Goal: Task Accomplishment & Management: Complete application form

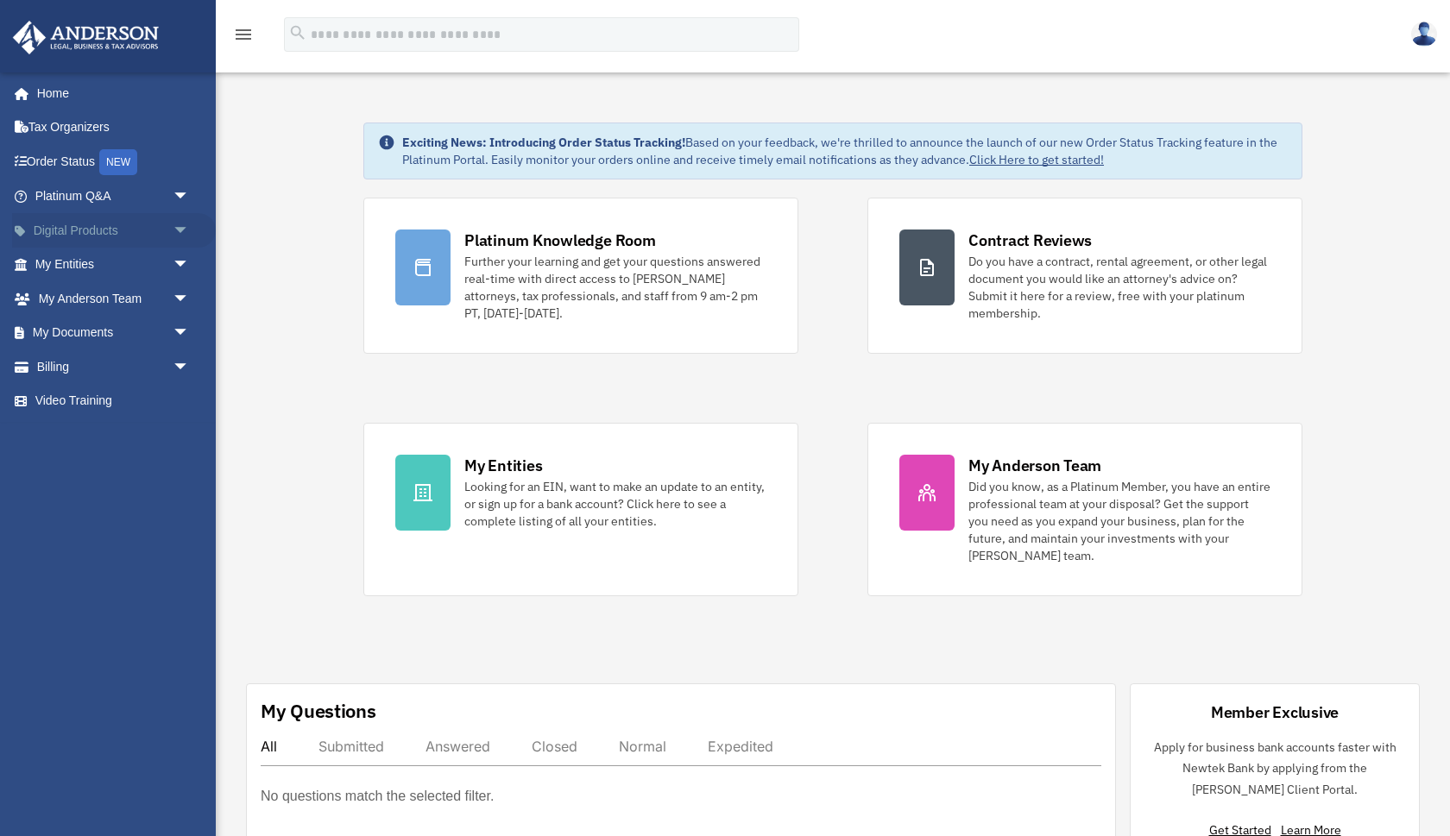
click at [179, 229] on span "arrow_drop_down" at bounding box center [190, 230] width 35 height 35
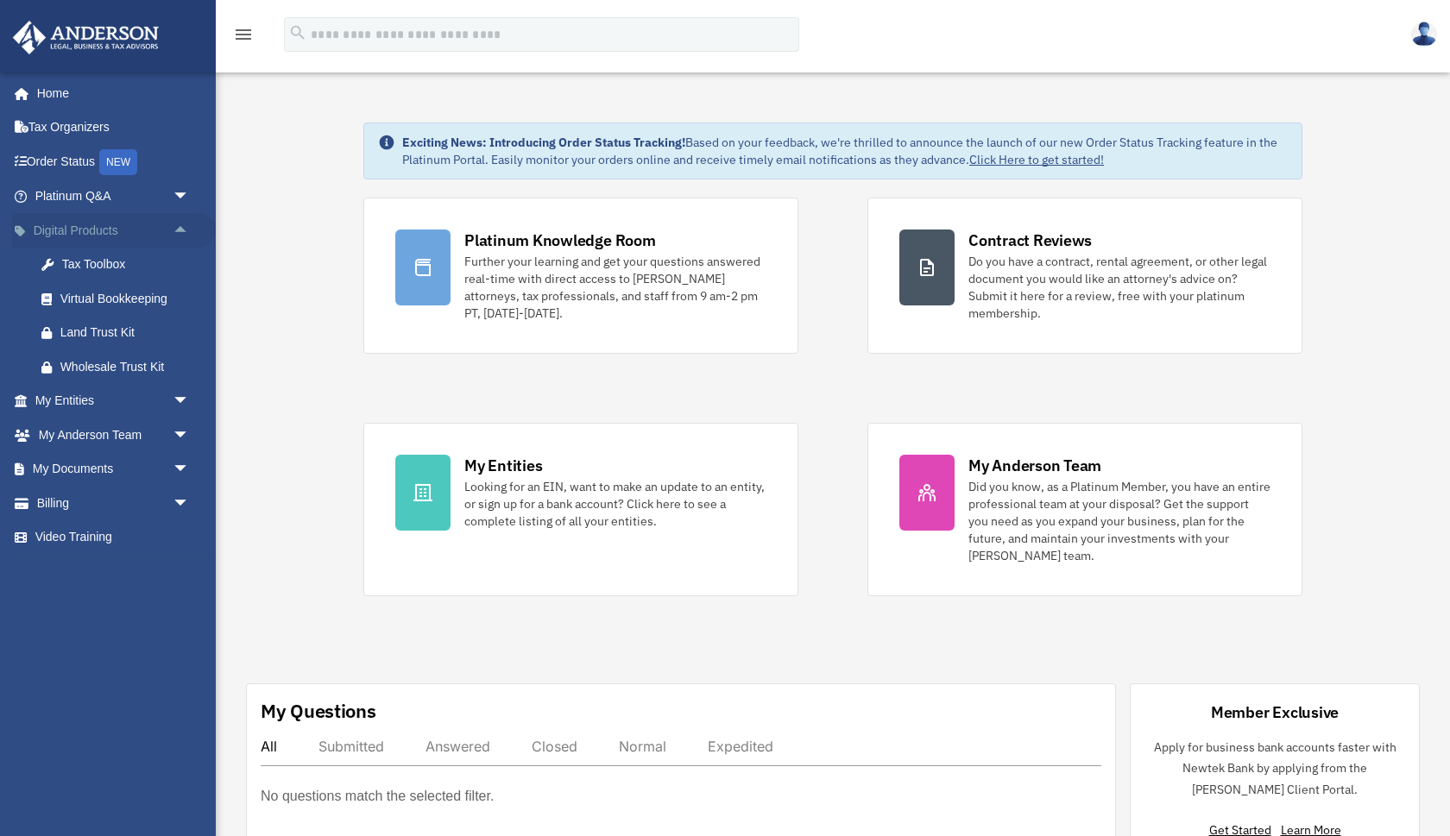
click at [179, 229] on span "arrow_drop_up" at bounding box center [190, 230] width 35 height 35
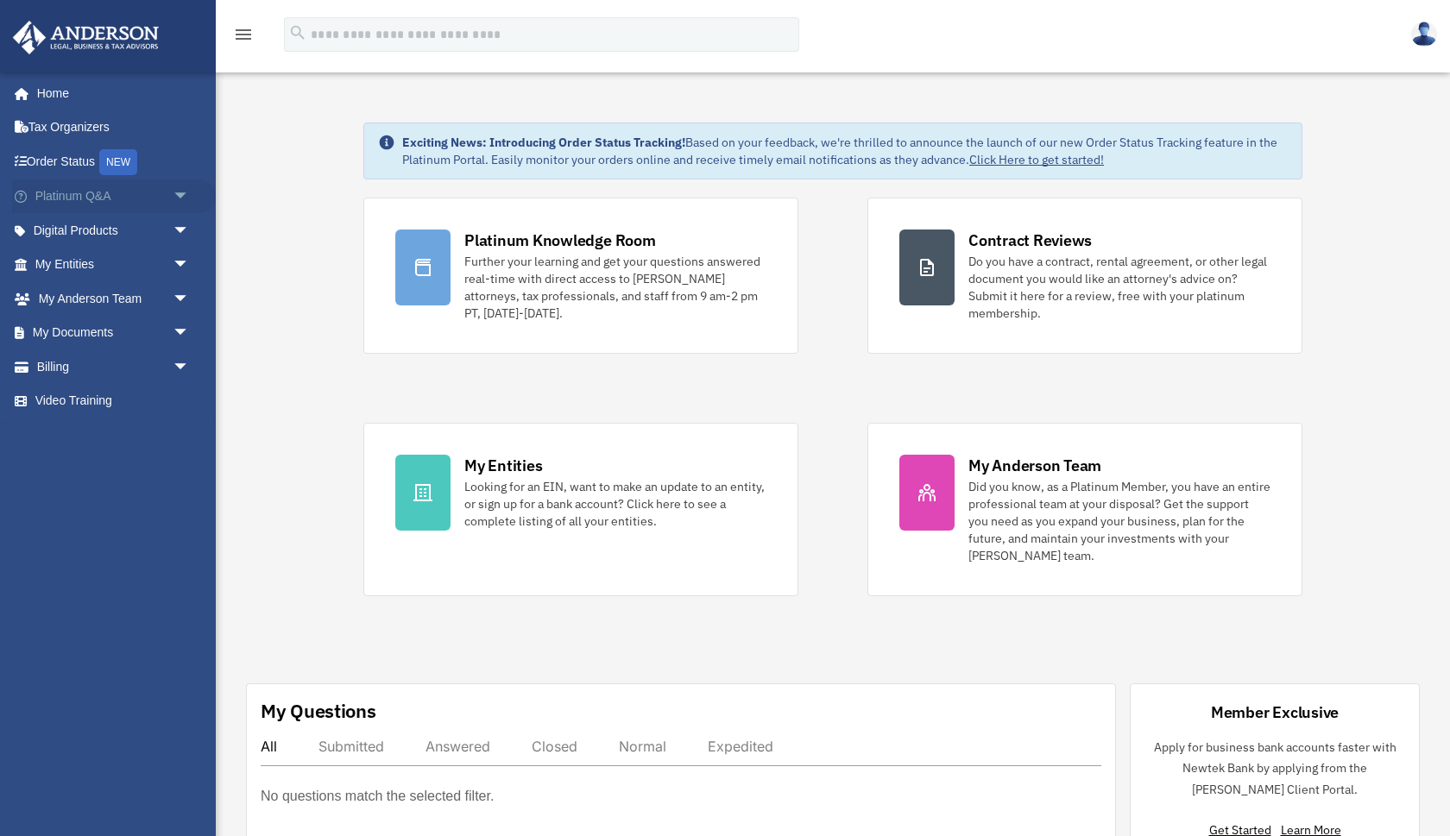
click at [179, 198] on span "arrow_drop_down" at bounding box center [190, 196] width 35 height 35
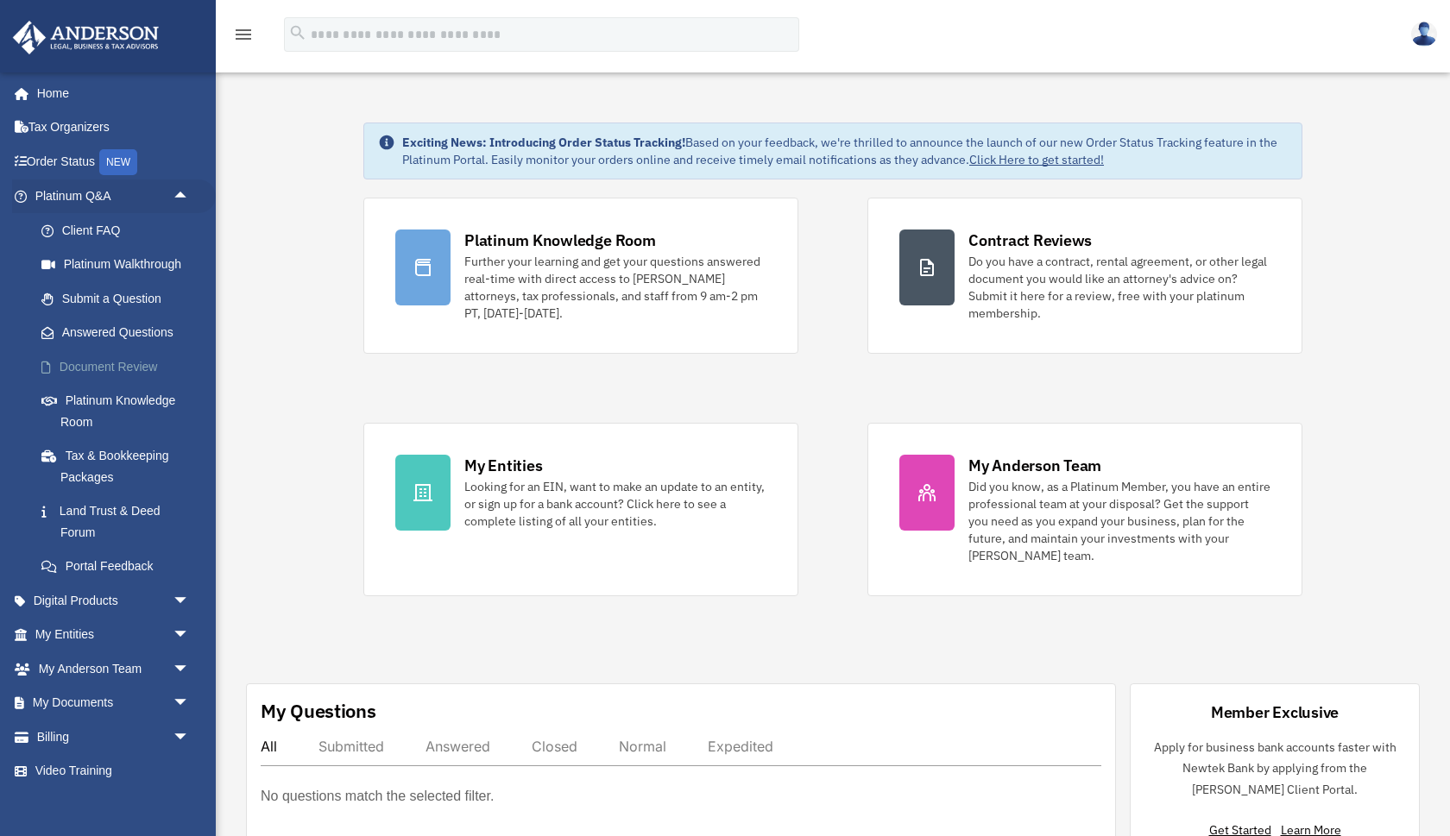
click at [104, 364] on link "Document Review" at bounding box center [120, 366] width 192 height 35
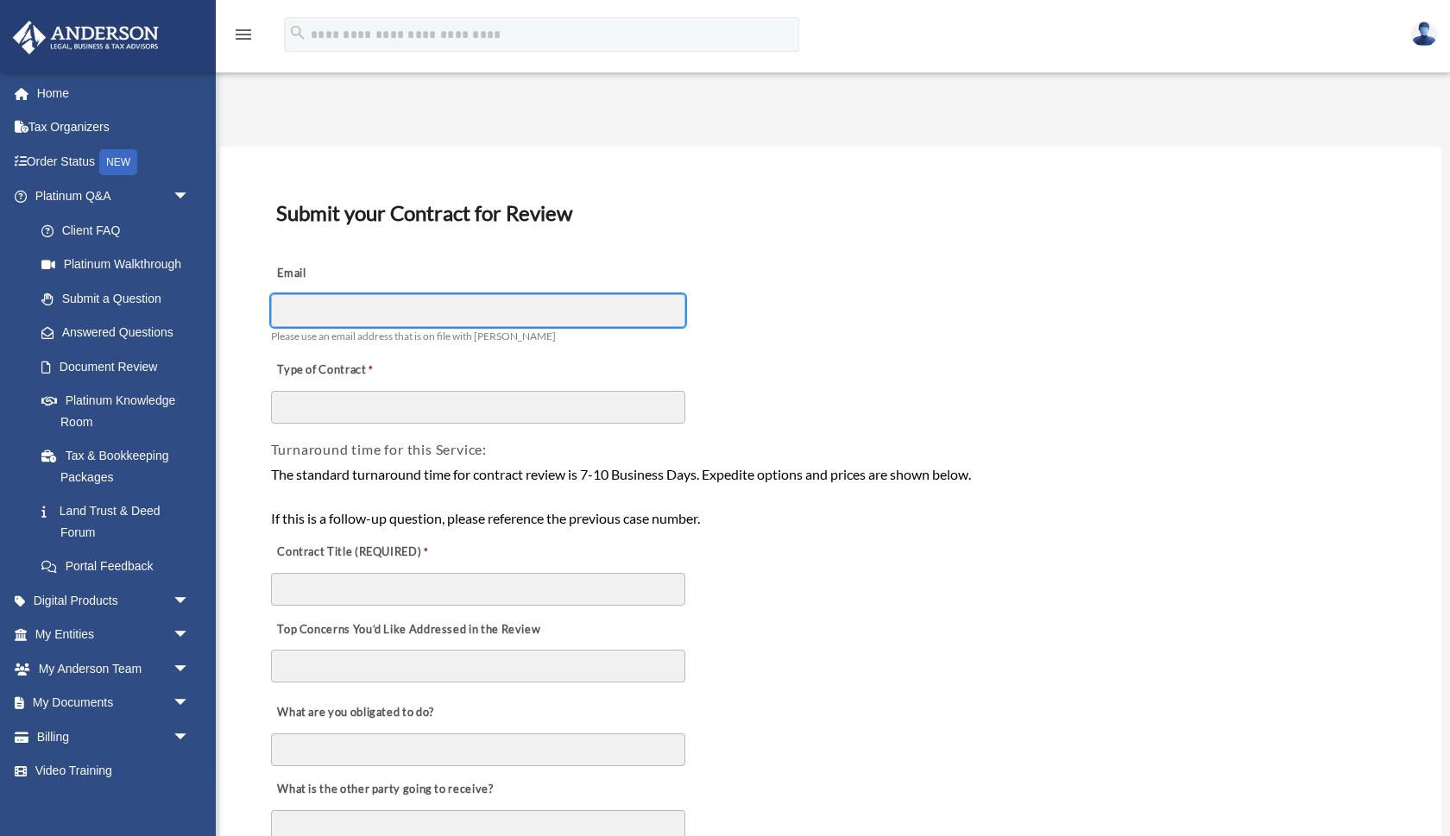
click at [381, 317] on input "Email" at bounding box center [478, 310] width 414 height 33
